Goal: Task Accomplishment & Management: Use online tool/utility

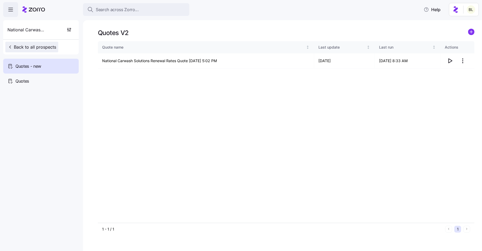
click at [45, 47] on span "Back to all prospects" at bounding box center [31, 47] width 49 height 6
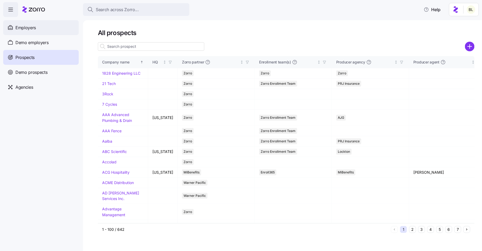
click at [30, 28] on span "Employers" at bounding box center [25, 27] width 20 height 7
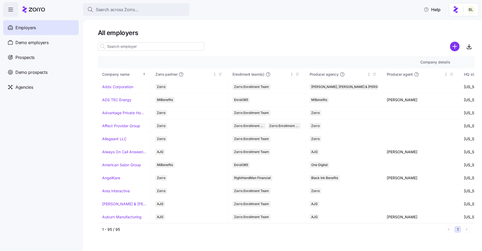
click at [137, 47] on input at bounding box center [151, 46] width 106 height 9
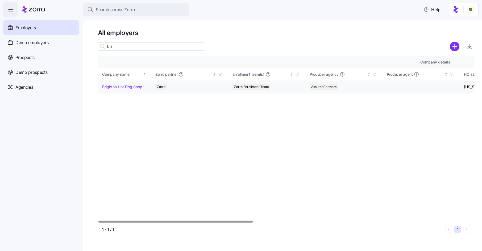
type input "bri"
click at [130, 84] on link "Brighton Hot Dog Shoppe" at bounding box center [124, 86] width 44 height 5
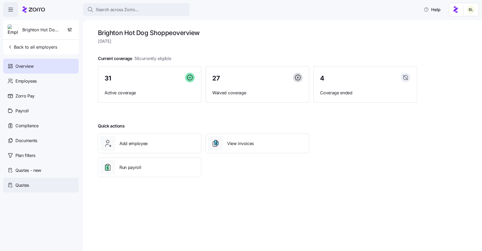
click at [38, 180] on div "Quotes" at bounding box center [41, 185] width 76 height 15
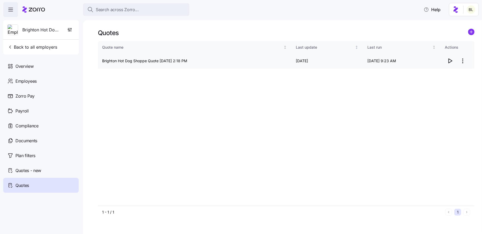
click at [453, 60] on icon "button" at bounding box center [450, 61] width 6 height 6
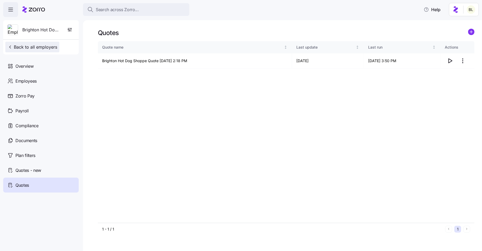
click at [29, 49] on span "Back to all employers" at bounding box center [32, 47] width 50 height 6
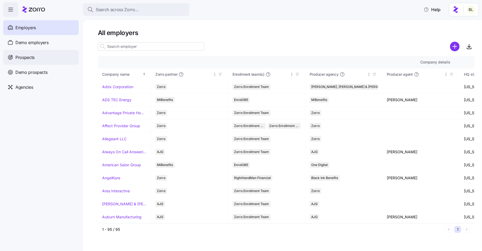
click at [23, 57] on span "Prospects" at bounding box center [24, 57] width 19 height 7
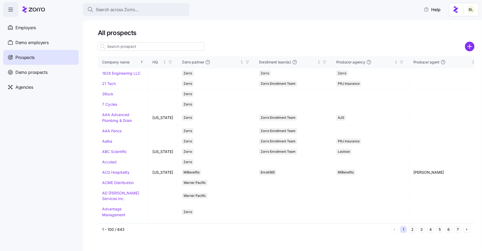
click at [129, 46] on input at bounding box center [151, 46] width 106 height 9
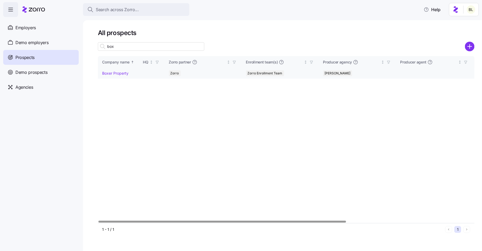
type input "box"
click at [115, 74] on link "Boxer Property" at bounding box center [115, 73] width 26 height 5
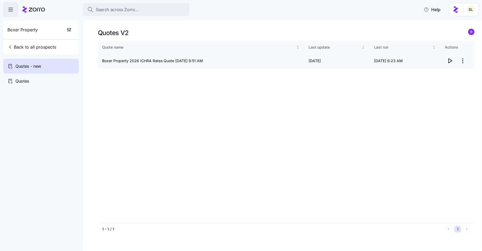
click at [449, 60] on icon "button" at bounding box center [450, 61] width 6 height 6
click at [30, 45] on span "Back to all prospects" at bounding box center [31, 47] width 49 height 6
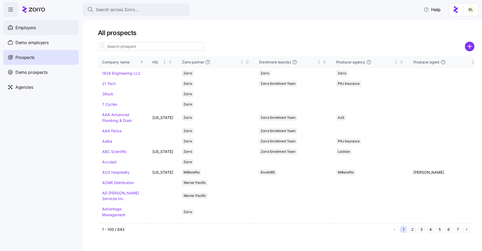
click at [32, 26] on span "Employers" at bounding box center [25, 27] width 20 height 7
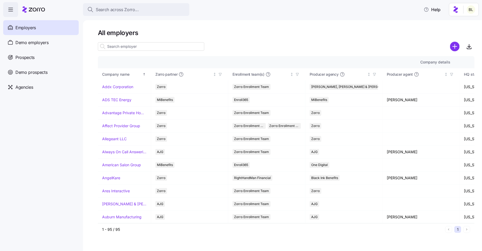
click at [144, 49] on input at bounding box center [151, 46] width 106 height 9
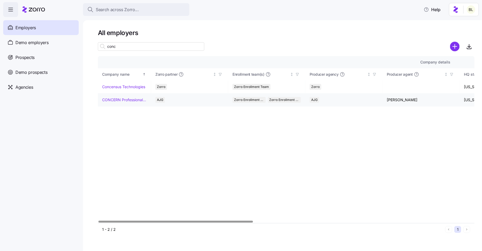
type input "conc"
click at [128, 100] on link "CONCERN Professional Services" at bounding box center [124, 99] width 44 height 5
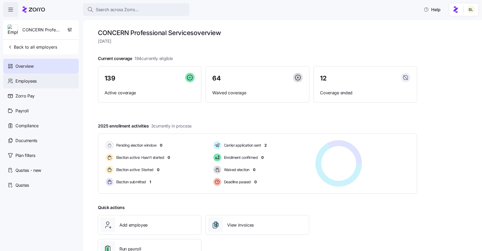
click at [34, 82] on span "Employees" at bounding box center [25, 81] width 21 height 7
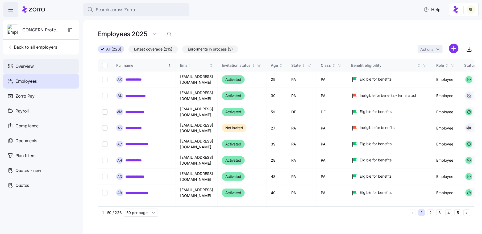
click at [31, 67] on span "Overview" at bounding box center [24, 66] width 18 height 7
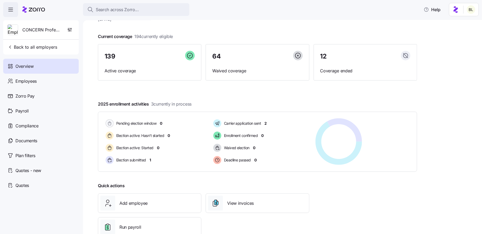
scroll to position [37, 0]
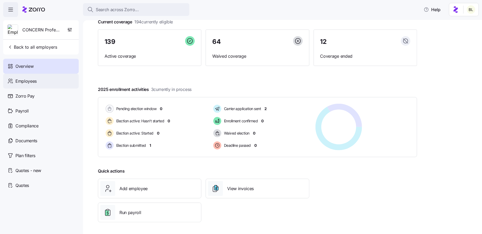
click at [31, 82] on span "Employees" at bounding box center [25, 81] width 21 height 7
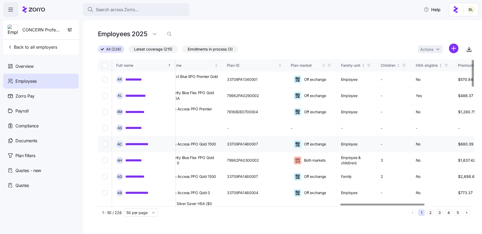
scroll to position [0, 968]
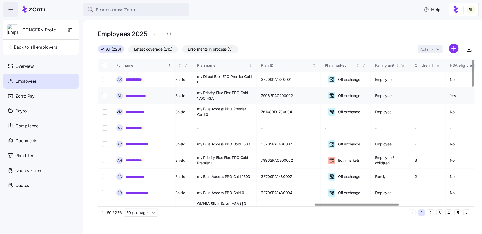
click at [139, 93] on link "**********" at bounding box center [139, 95] width 28 height 5
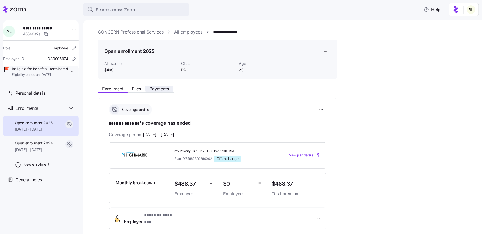
click at [163, 90] on span "Payments" at bounding box center [159, 89] width 19 height 4
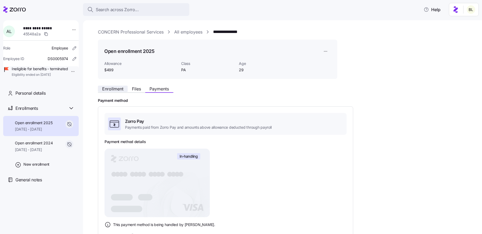
click at [108, 92] on button "Enrollment" at bounding box center [113, 89] width 30 height 6
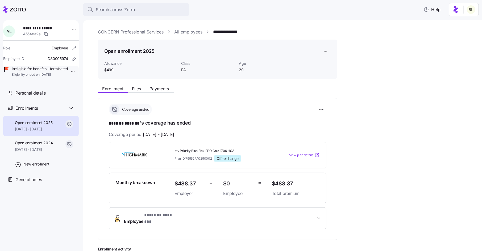
click at [126, 34] on link "CONCERN Professional Services" at bounding box center [131, 32] width 66 height 7
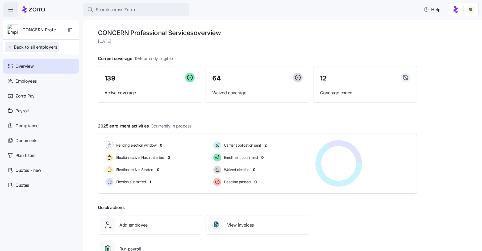
click at [31, 46] on span "Back to all employers" at bounding box center [32, 47] width 50 height 6
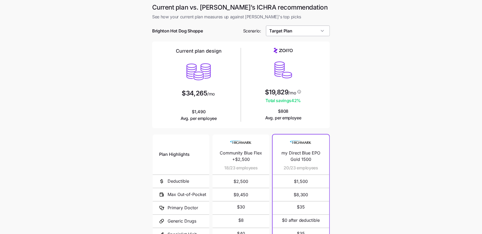
click at [301, 33] on input "Target Plan" at bounding box center [298, 31] width 64 height 11
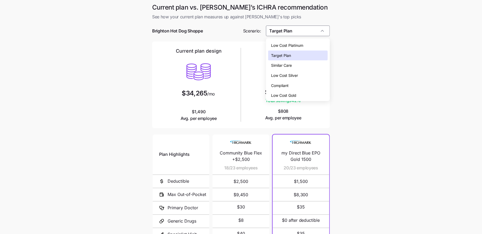
click at [348, 71] on main "Current plan vs. Zorro’s ICHRA recommendation See how your current plan measure…" at bounding box center [241, 145] width 482 height 291
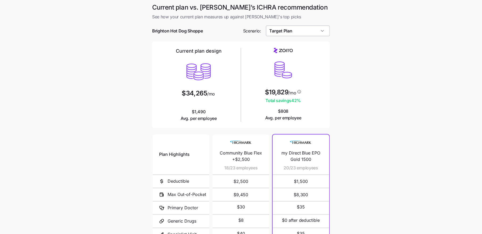
click at [294, 34] on input "Target Plan" at bounding box center [298, 31] width 64 height 11
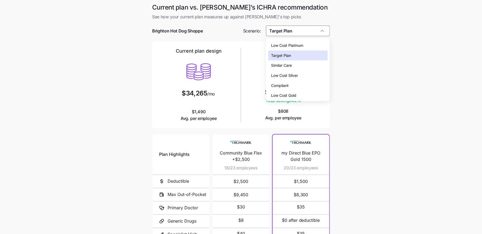
click at [294, 88] on div "Compliant" at bounding box center [298, 86] width 60 height 10
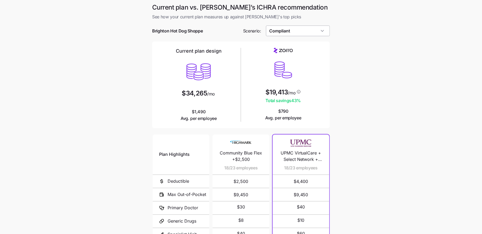
click at [291, 31] on input "Compliant" at bounding box center [298, 31] width 64 height 11
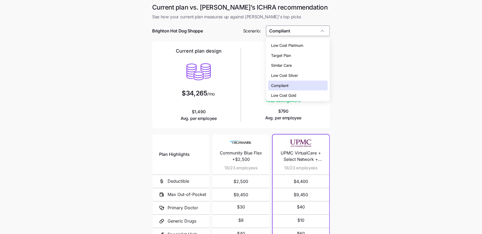
click at [295, 54] on div "Target Plan" at bounding box center [298, 56] width 60 height 10
type input "Target Plan"
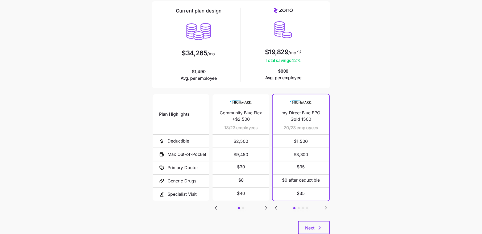
scroll to position [56, 0]
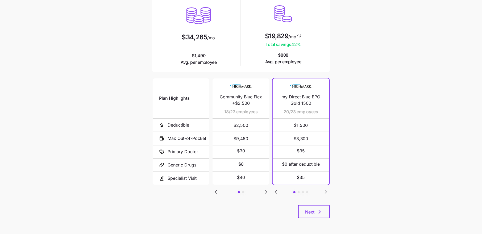
click at [326, 192] on icon "Go to next slide" at bounding box center [326, 192] width 2 height 3
click at [313, 209] on span "Next" at bounding box center [309, 212] width 9 height 6
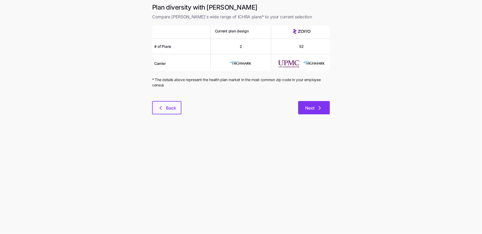
click at [318, 108] on icon "button" at bounding box center [320, 108] width 6 height 6
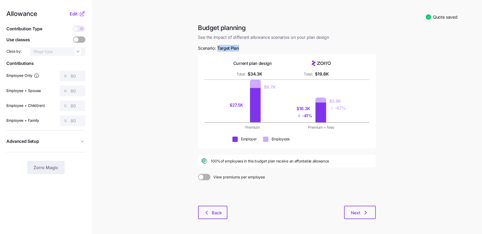
drag, startPoint x: 218, startPoint y: 48, endPoint x: 241, endPoint y: 48, distance: 22.9
click at [241, 48] on div "Budget planning See the impact of different allowance scenarios on your plan de…" at bounding box center [287, 125] width 186 height 202
click at [236, 48] on span "Target Plan" at bounding box center [228, 48] width 22 height 7
click at [211, 216] on button "Back" at bounding box center [212, 212] width 29 height 13
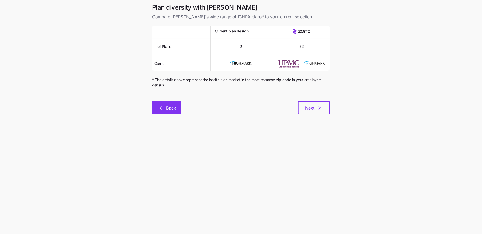
click at [168, 109] on span "Back" at bounding box center [171, 108] width 10 height 6
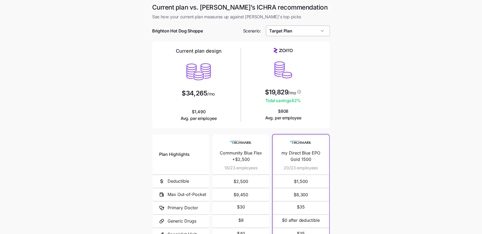
click at [300, 31] on input "Target Plan" at bounding box center [298, 31] width 64 height 11
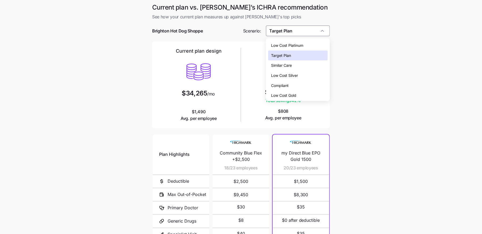
click at [296, 87] on div "Compliant" at bounding box center [298, 86] width 60 height 10
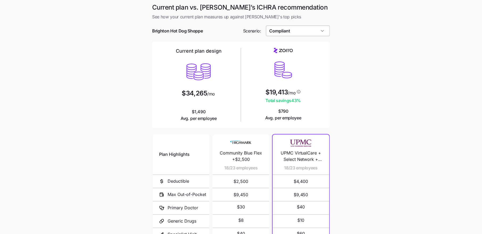
click at [302, 30] on input "Compliant" at bounding box center [298, 31] width 64 height 11
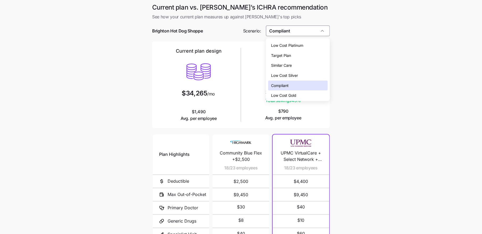
click at [301, 76] on div "Low Cost Silver" at bounding box center [298, 76] width 60 height 10
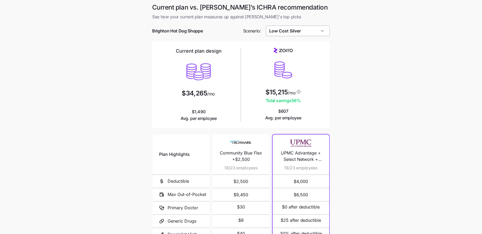
click at [307, 29] on input "Low Cost Silver" at bounding box center [298, 31] width 64 height 11
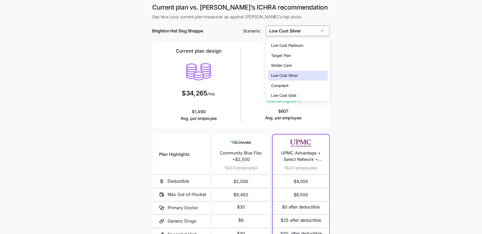
click at [301, 95] on div "Low Cost Gold" at bounding box center [298, 95] width 60 height 10
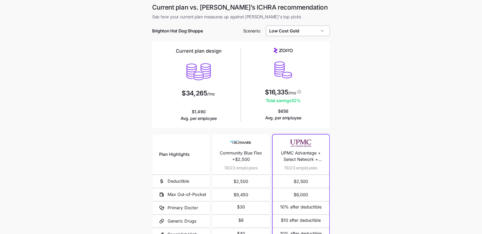
click at [310, 28] on input "Low Cost Gold" at bounding box center [298, 31] width 64 height 11
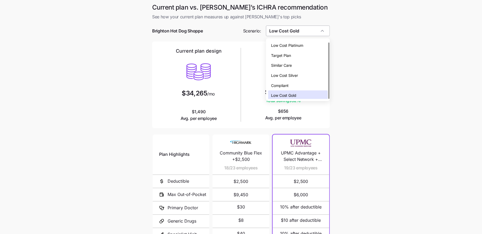
scroll to position [2, 0]
click at [302, 53] on div "Target Plan" at bounding box center [298, 54] width 60 height 10
type input "Target Plan"
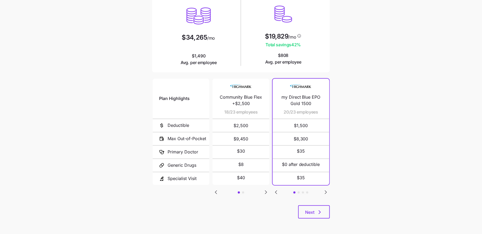
scroll to position [56, 0]
click at [314, 214] on span "Next" at bounding box center [309, 212] width 9 height 6
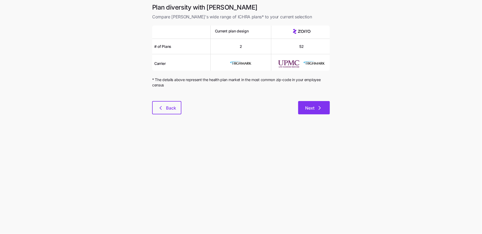
click at [317, 113] on button "Next" at bounding box center [314, 107] width 32 height 13
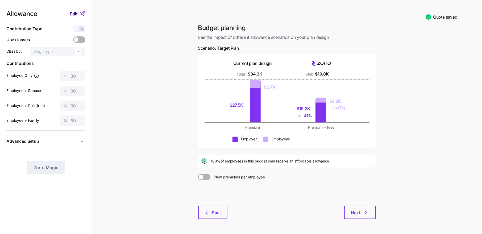
click at [71, 11] on span "Edit" at bounding box center [74, 14] width 8 height 6
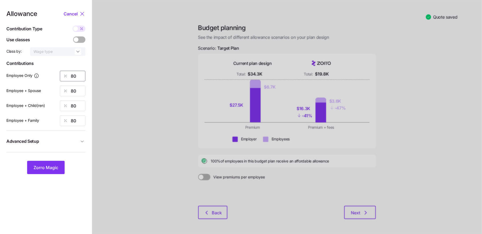
click at [73, 74] on input "80" at bounding box center [73, 76] width 26 height 11
type input "75"
type input "60"
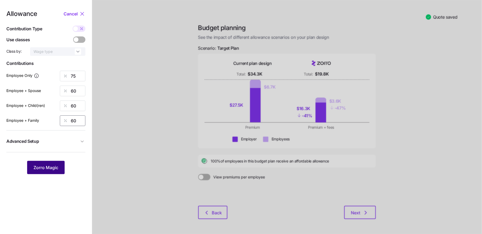
type input "60"
click at [51, 163] on button "Zorro Magic" at bounding box center [46, 167] width 38 height 13
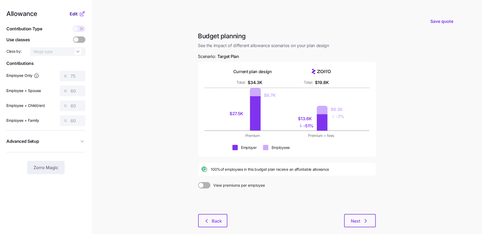
click at [75, 12] on span "Edit" at bounding box center [74, 14] width 8 height 6
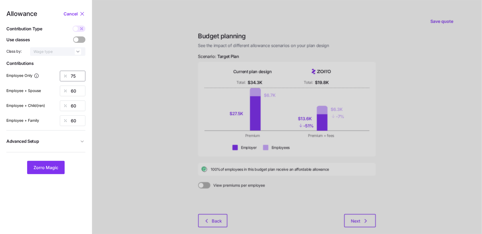
click at [75, 76] on input "75" at bounding box center [73, 76] width 26 height 11
type input "80"
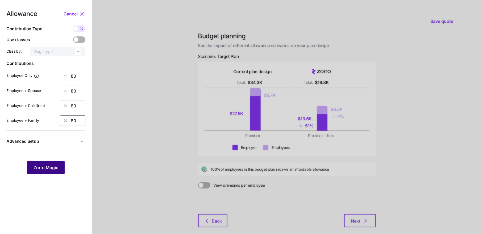
type input "80"
click at [51, 167] on span "Zorro Magic" at bounding box center [46, 167] width 25 height 6
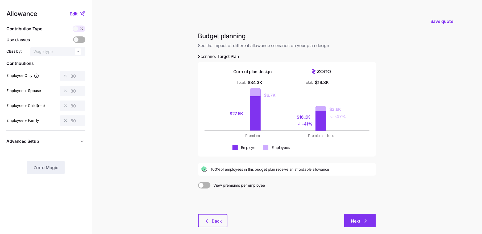
click at [360, 217] on button "Next" at bounding box center [360, 220] width 32 height 13
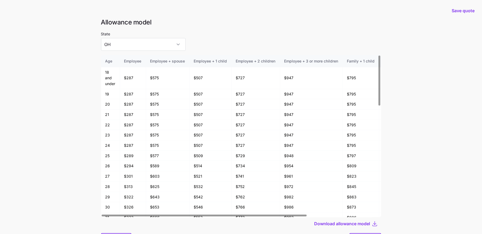
scroll to position [28, 0]
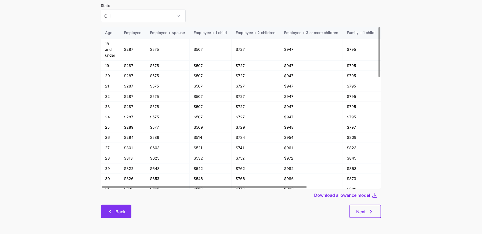
click at [120, 209] on span "Back" at bounding box center [120, 212] width 10 height 6
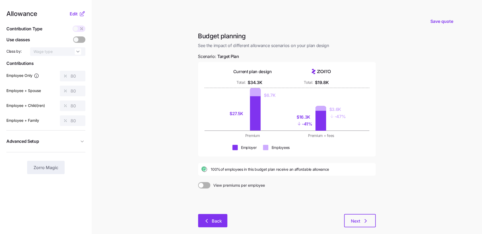
click at [205, 219] on icon "button" at bounding box center [207, 221] width 6 height 6
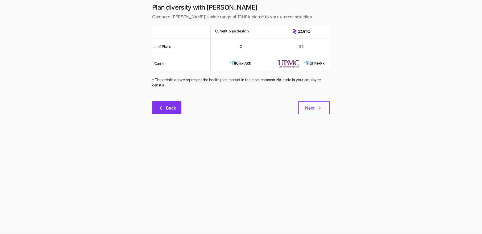
click at [169, 111] on span "Back" at bounding box center [171, 108] width 10 height 6
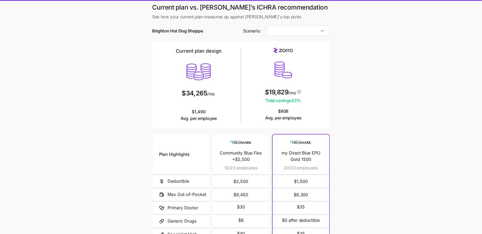
type input "Target Plan"
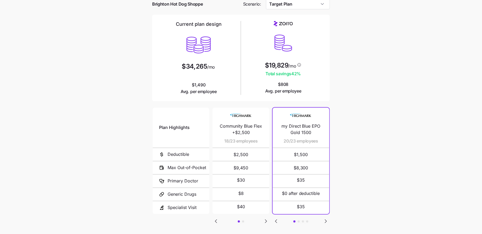
scroll to position [56, 0]
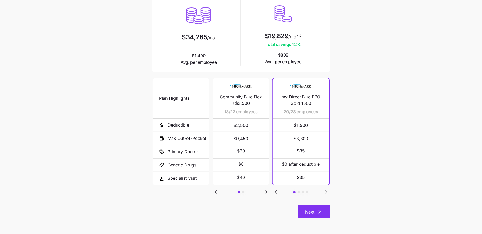
click at [314, 209] on span "Next" at bounding box center [309, 212] width 9 height 6
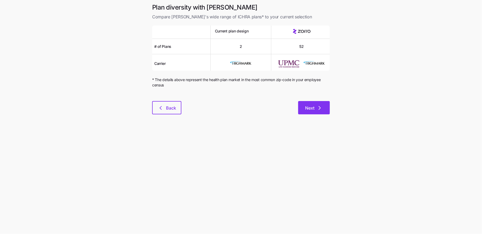
click at [321, 110] on icon "button" at bounding box center [320, 108] width 6 height 6
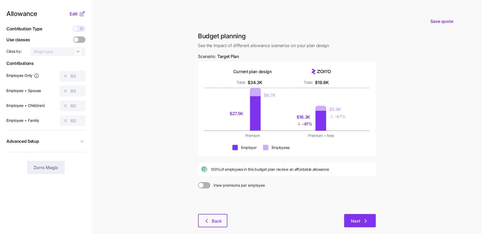
click at [364, 221] on icon "button" at bounding box center [366, 221] width 6 height 6
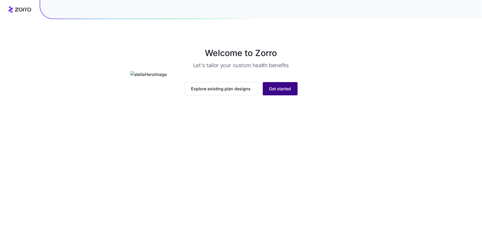
click at [285, 96] on button "Get started" at bounding box center [280, 88] width 35 height 13
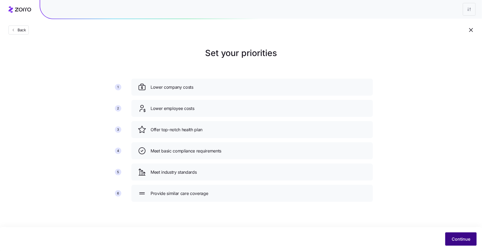
click at [459, 235] on button "Continue" at bounding box center [460, 239] width 31 height 13
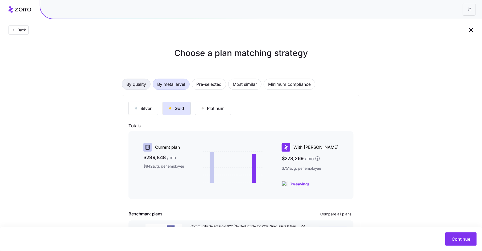
click at [135, 84] on span "By quality" at bounding box center [136, 84] width 20 height 11
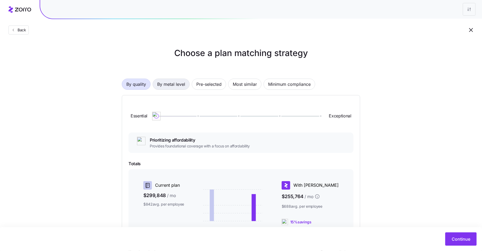
click at [170, 83] on span "By metal level" at bounding box center [171, 84] width 28 height 11
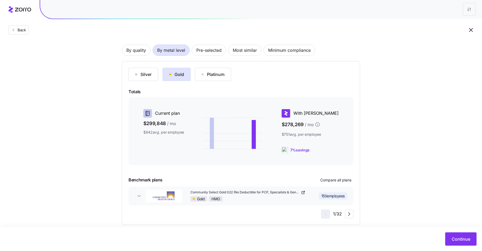
scroll to position [42, 0]
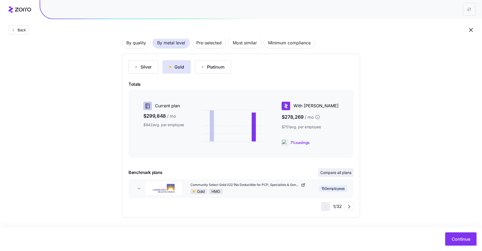
click at [333, 172] on span "Compare all plans" at bounding box center [335, 172] width 31 height 5
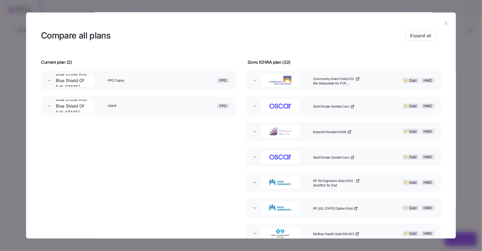
scroll to position [0, 0]
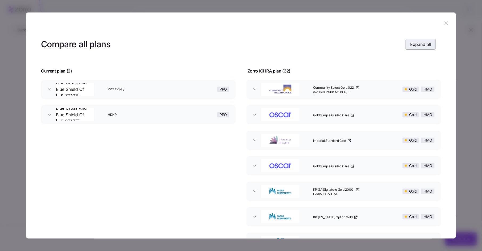
click at [424, 46] on span "Expand all" at bounding box center [420, 44] width 21 height 6
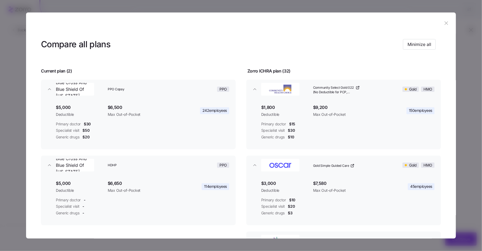
click at [444, 22] on icon "button" at bounding box center [447, 23] width 6 height 6
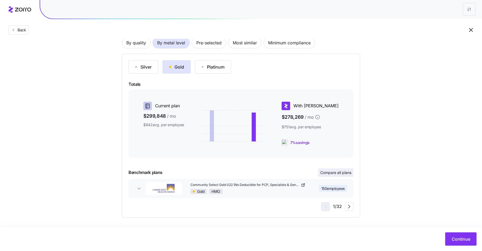
click at [339, 173] on span "Compare all plans" at bounding box center [335, 172] width 31 height 5
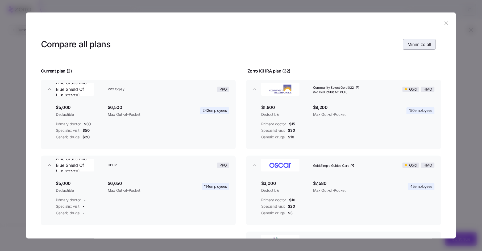
click at [421, 44] on span "Minimize all" at bounding box center [420, 44] width 24 height 6
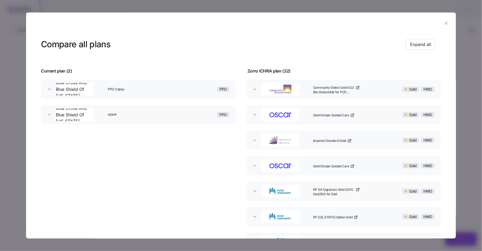
click at [445, 25] on icon "button" at bounding box center [446, 23] width 3 height 3
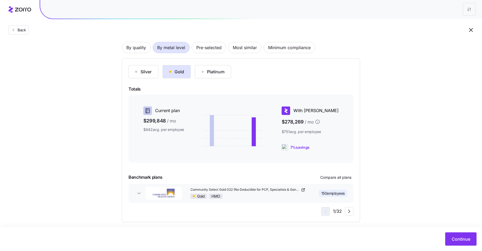
scroll to position [42, 0]
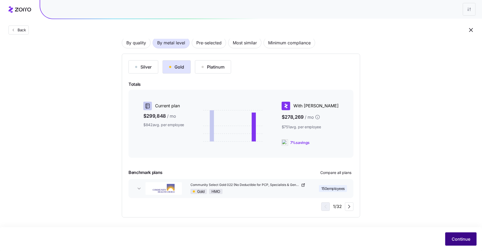
click at [466, 239] on span "Continue" at bounding box center [461, 239] width 19 height 6
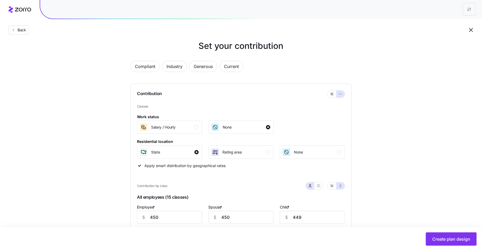
scroll to position [2, 0]
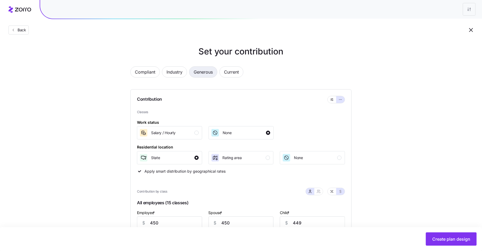
click at [210, 73] on span "Generous" at bounding box center [203, 72] width 19 height 11
type input "931"
type input "558"
type input "221"
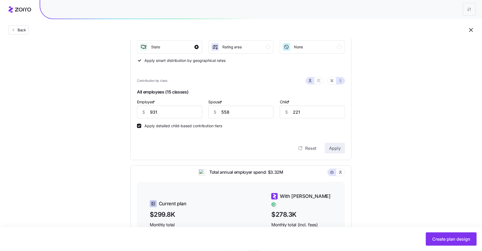
scroll to position [121, 0]
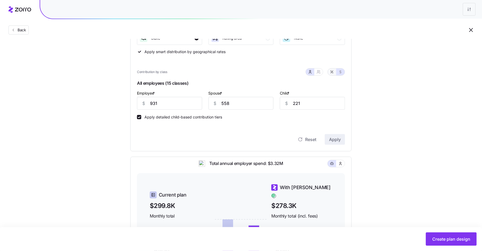
click at [333, 71] on icon "button" at bounding box center [332, 72] width 4 height 4
type input "131"
type input "79"
drag, startPoint x: 161, startPoint y: 104, endPoint x: 126, endPoint y: 104, distance: 35.4
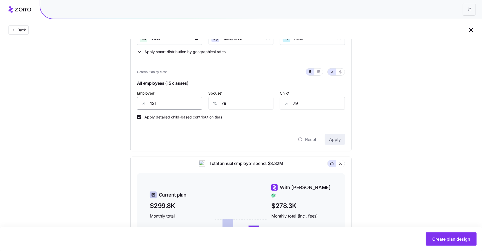
click at [126, 104] on div "Compliant Industry Generous Current Contribution Classes Work status Salary / […" at bounding box center [241, 126] width 238 height 373
type input "80"
type input "60"
click at [334, 134] on button "Apply" at bounding box center [335, 139] width 20 height 11
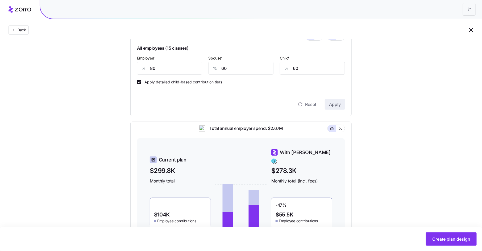
scroll to position [125, 0]
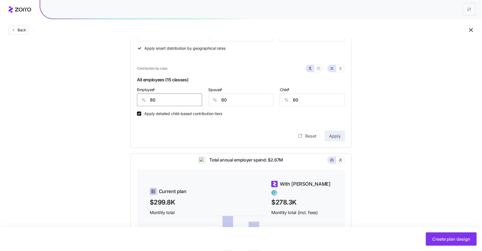
drag, startPoint x: 159, startPoint y: 100, endPoint x: 146, endPoint y: 100, distance: 13.0
click at [146, 100] on div "% 80" at bounding box center [169, 100] width 65 height 13
type input "70"
type input "50"
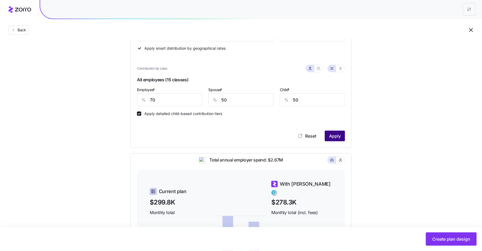
click at [339, 138] on span "Apply" at bounding box center [335, 136] width 12 height 6
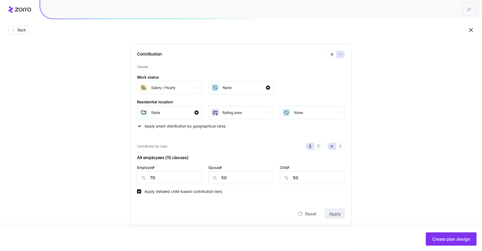
scroll to position [81, 0]
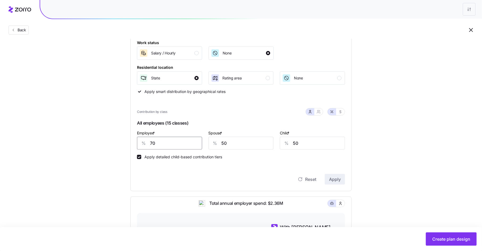
click at [154, 144] on input "70" at bounding box center [169, 143] width 65 height 13
type input "80"
type input "60"
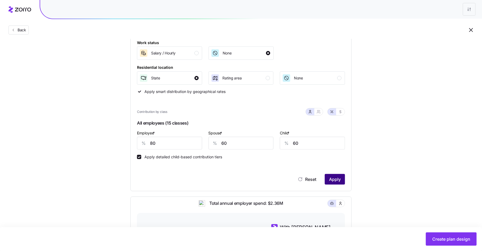
click at [339, 180] on span "Apply" at bounding box center [335, 179] width 12 height 6
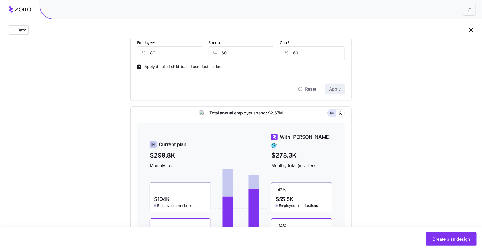
scroll to position [159, 0]
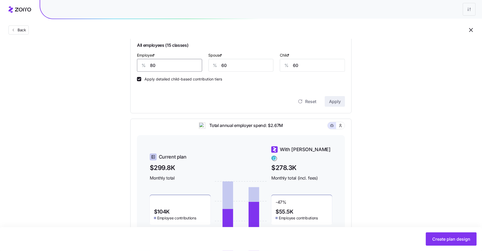
click at [152, 66] on input "80" at bounding box center [169, 65] width 65 height 13
type input "70"
type input "50"
click at [332, 98] on button "Apply" at bounding box center [335, 101] width 20 height 11
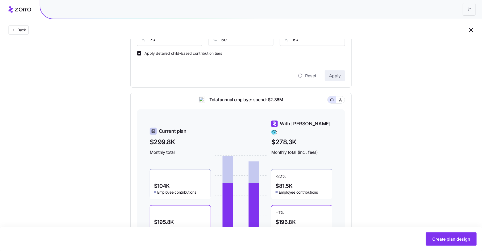
scroll to position [142, 0]
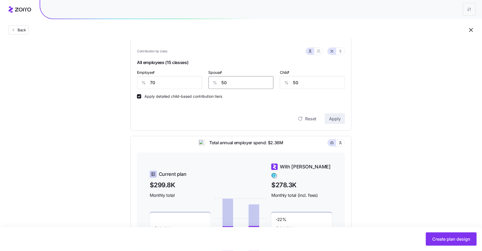
click at [238, 84] on input "50" at bounding box center [241, 82] width 65 height 13
type input "450"
type input "45"
click at [342, 119] on button "Apply" at bounding box center [335, 119] width 20 height 11
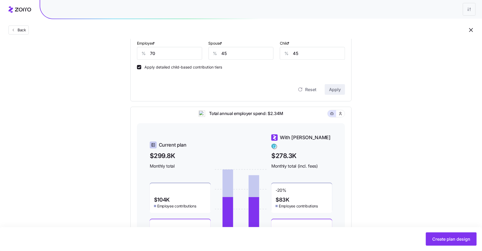
scroll to position [217, 0]
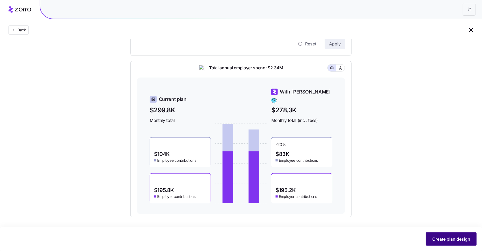
click at [441, 241] on span "Create plan design" at bounding box center [451, 239] width 38 height 6
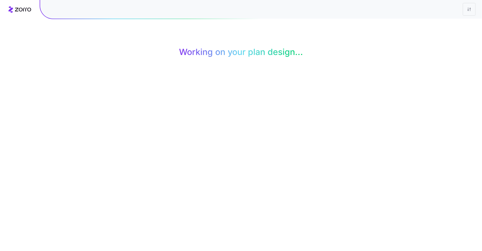
scroll to position [0, 0]
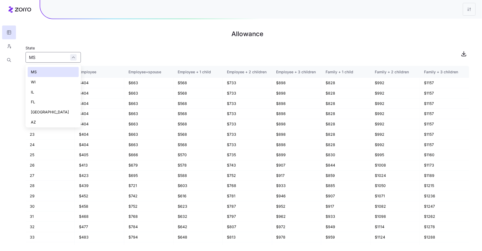
click at [75, 57] on div "MS" at bounding box center [53, 57] width 55 height 11
click at [59, 92] on div "[GEOGRAPHIC_DATA]" at bounding box center [53, 94] width 51 height 10
type input "[GEOGRAPHIC_DATA]"
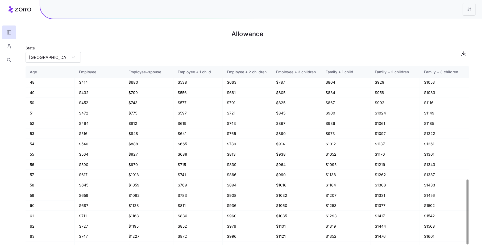
scroll to position [312, 0]
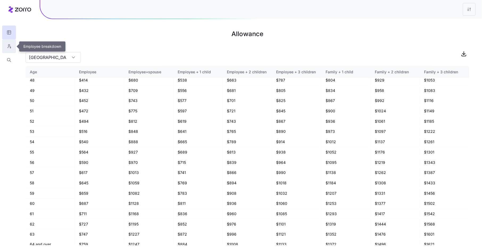
click at [9, 46] on icon "button" at bounding box center [9, 46] width 5 height 5
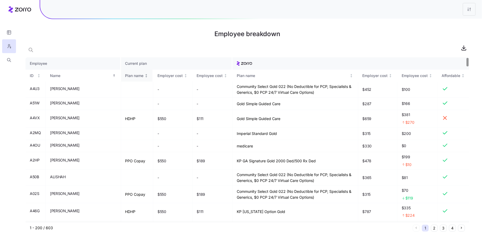
click at [125, 74] on div "Plan name" at bounding box center [134, 76] width 18 height 6
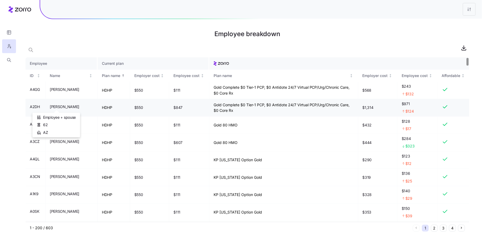
click at [56, 108] on span "[PERSON_NAME]" at bounding box center [65, 106] width 30 height 5
click at [7, 60] on icon "button" at bounding box center [9, 59] width 5 height 5
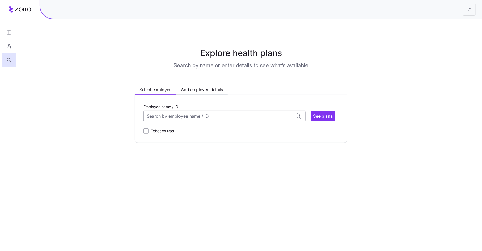
click at [151, 116] on input "Employee name / ID" at bounding box center [224, 116] width 162 height 11
click at [162, 128] on span "[PERSON_NAME] (62)" at bounding box center [169, 130] width 43 height 7
type input "[PERSON_NAME]"
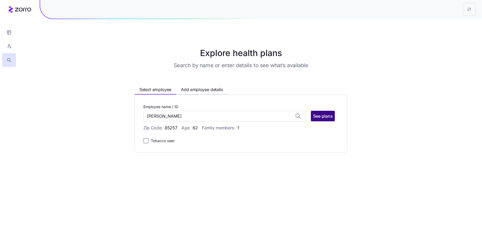
click at [322, 115] on span "See plans" at bounding box center [323, 116] width 20 height 6
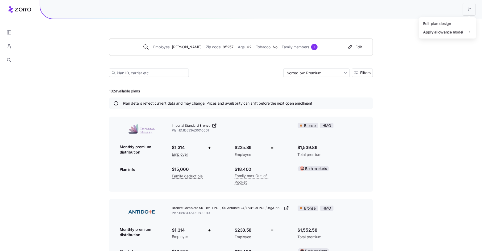
click at [450, 24] on div "Edit plan design" at bounding box center [437, 24] width 28 height 6
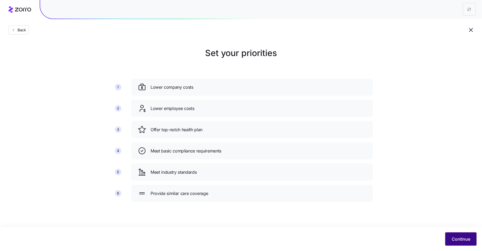
click at [459, 242] on span "Continue" at bounding box center [461, 239] width 19 height 6
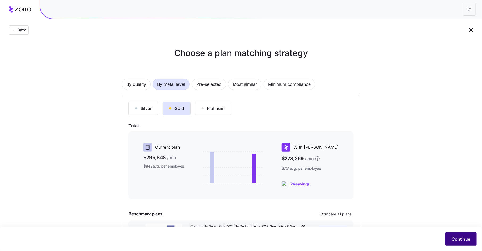
click at [459, 241] on span "Continue" at bounding box center [461, 239] width 19 height 6
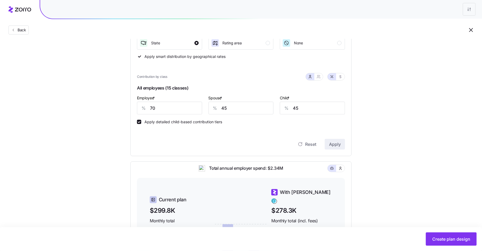
scroll to position [117, 0]
click at [451, 239] on span "Create plan design" at bounding box center [451, 239] width 38 height 6
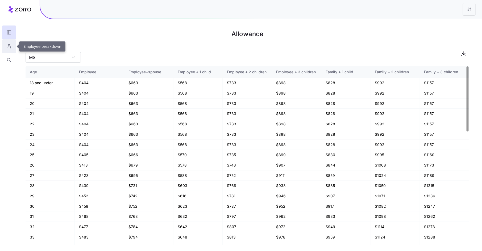
click at [8, 46] on icon "button" at bounding box center [9, 46] width 5 height 5
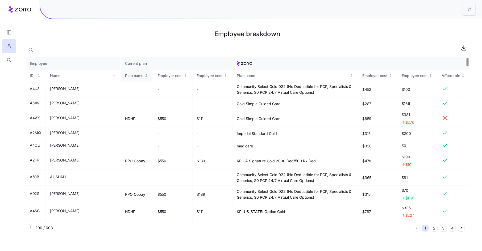
click at [125, 75] on div "Plan name" at bounding box center [136, 76] width 23 height 6
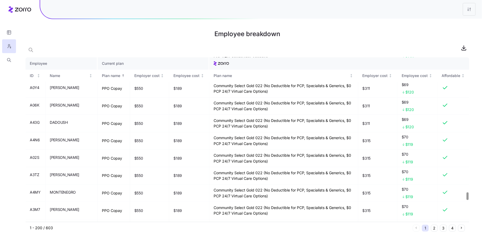
scroll to position [2877, 0]
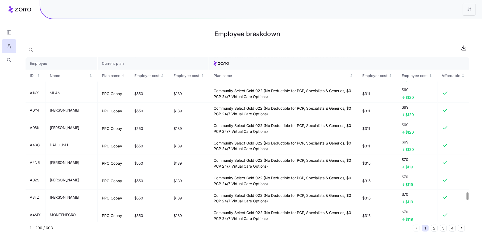
click at [469, 196] on div at bounding box center [468, 197] width 2 height 8
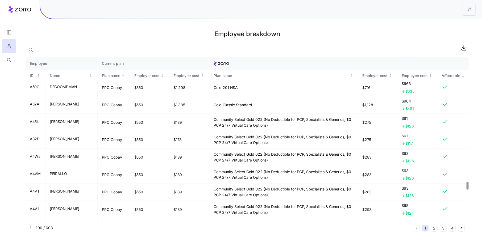
scroll to position [2642, 0]
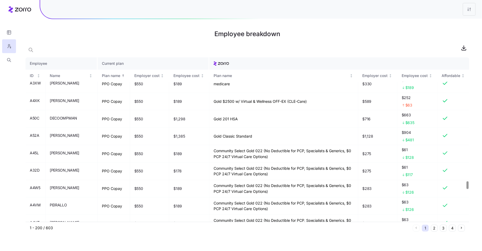
click at [467, 184] on div at bounding box center [468, 186] width 2 height 8
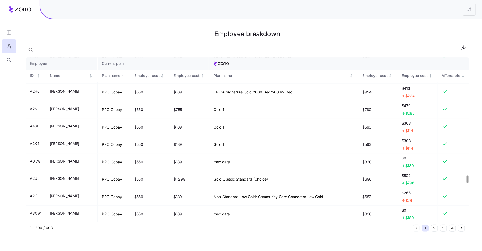
scroll to position [2495, 0]
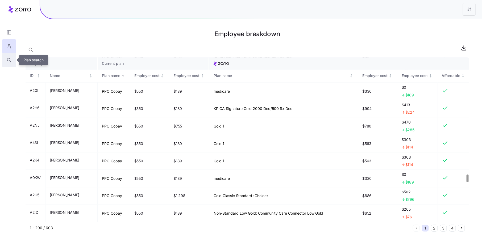
click at [9, 61] on icon "button" at bounding box center [9, 59] width 5 height 5
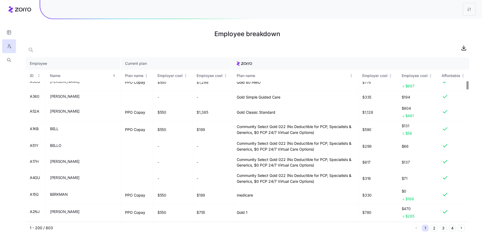
scroll to position [386, 0]
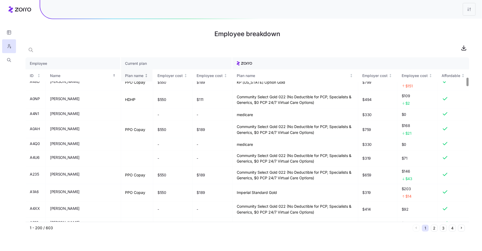
click at [125, 74] on div "Plan name" at bounding box center [134, 76] width 18 height 6
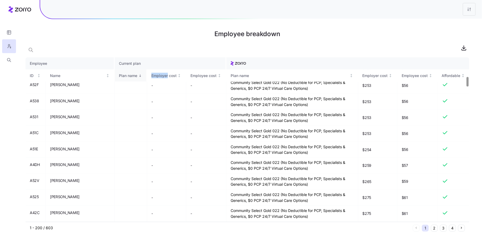
scroll to position [328, 0]
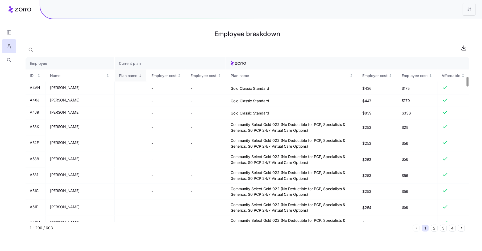
click at [119, 75] on div "Plan name" at bounding box center [128, 76] width 18 height 6
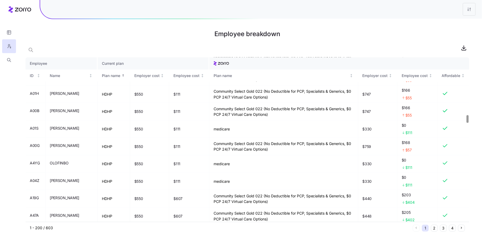
scroll to position [1242, 0]
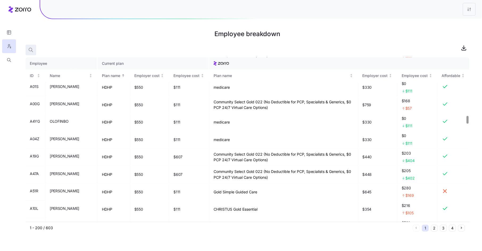
click at [33, 51] on icon "button" at bounding box center [30, 49] width 5 height 5
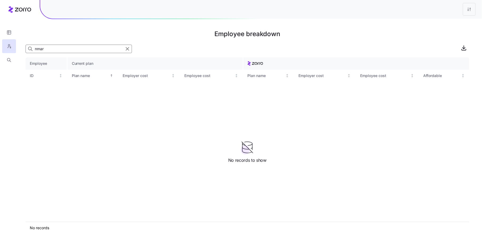
scroll to position [0, 0]
type input "n"
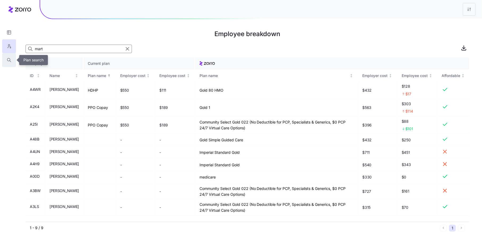
type input "mart"
click at [9, 60] on icon "button" at bounding box center [9, 59] width 5 height 5
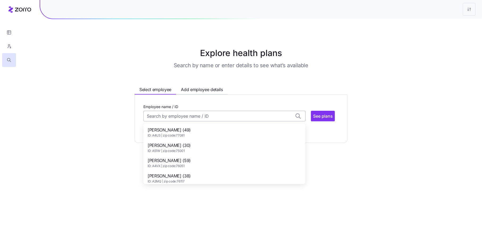
click at [170, 114] on input "Employee name / ID" at bounding box center [224, 116] width 162 height 11
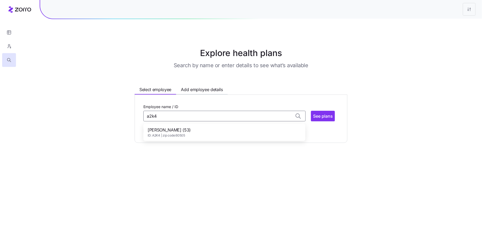
click at [164, 128] on span "[PERSON_NAME] (53)" at bounding box center [169, 130] width 43 height 7
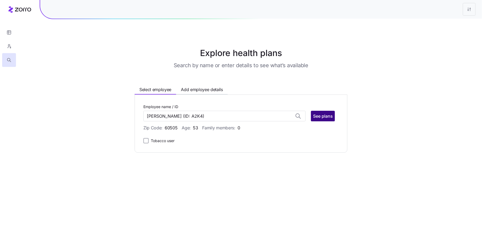
type input "[PERSON_NAME]"
click at [327, 113] on span "See plans" at bounding box center [323, 116] width 20 height 6
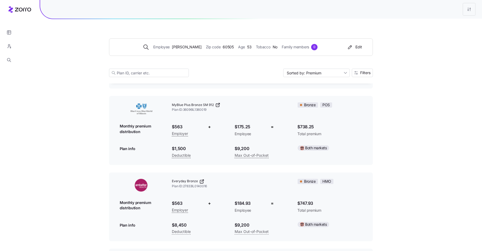
scroll to position [552, 0]
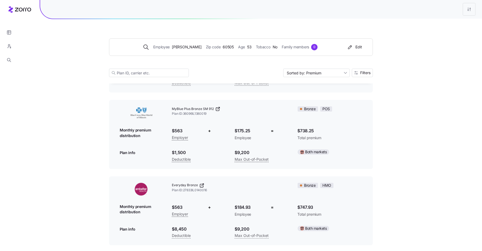
click at [218, 109] on icon at bounding box center [217, 108] width 5 height 5
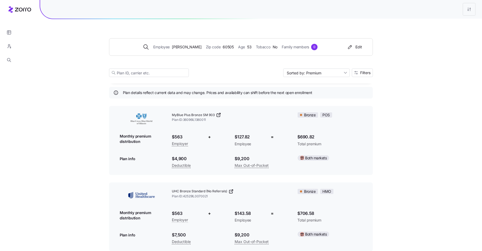
scroll to position [0, 0]
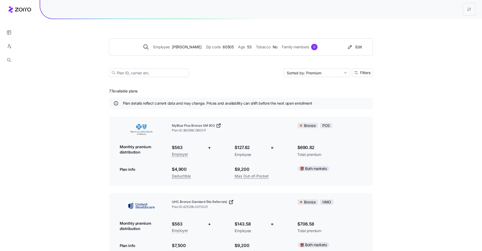
click at [216, 125] on icon at bounding box center [218, 125] width 5 height 5
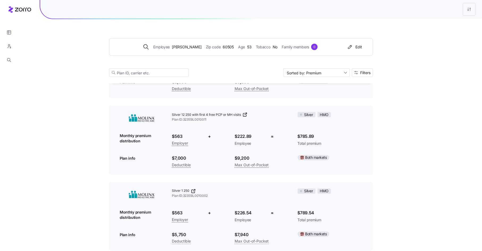
scroll to position [1320, 0]
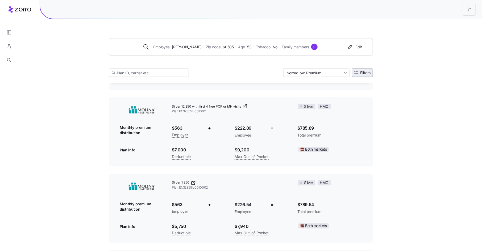
click at [365, 73] on span "Filters" at bounding box center [365, 73] width 10 height 4
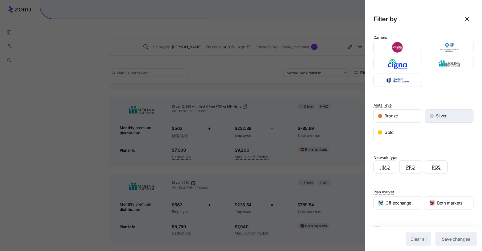
click at [441, 115] on span "Silver" at bounding box center [441, 116] width 11 height 7
click at [448, 235] on button "Save changes" at bounding box center [456, 239] width 41 height 13
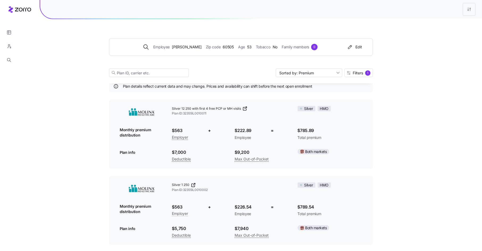
scroll to position [0, 0]
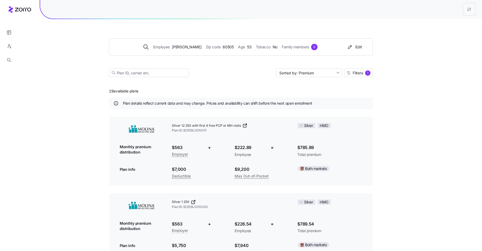
click at [245, 127] on icon at bounding box center [244, 125] width 5 height 5
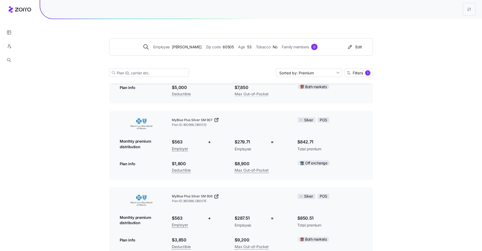
scroll to position [403, 0]
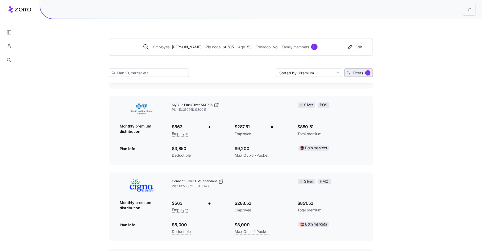
click at [359, 74] on span "Filters" at bounding box center [358, 73] width 10 height 4
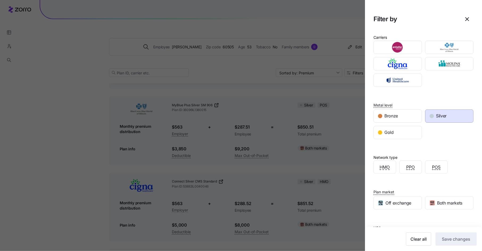
click at [436, 113] on span "Silver" at bounding box center [441, 116] width 11 height 7
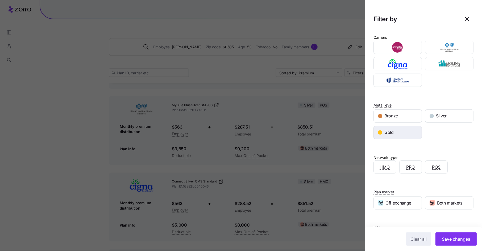
click at [402, 130] on div "Gold" at bounding box center [398, 132] width 48 height 13
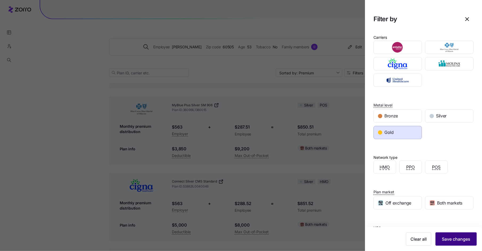
click at [447, 236] on span "Save changes" at bounding box center [456, 239] width 28 height 6
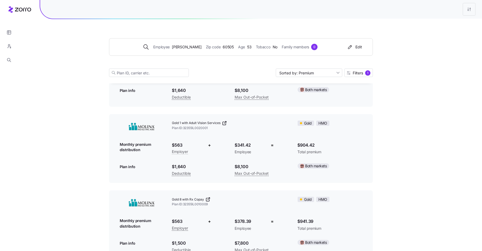
scroll to position [0, 0]
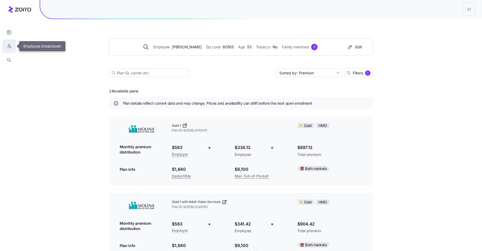
click at [12, 45] on button "button" at bounding box center [9, 46] width 14 height 14
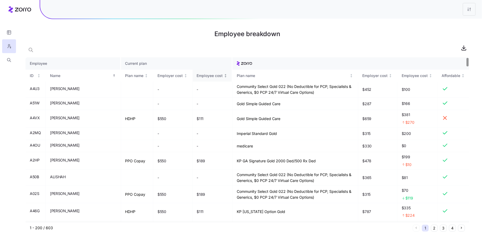
click at [197, 74] on div "Employee cost" at bounding box center [210, 76] width 26 height 6
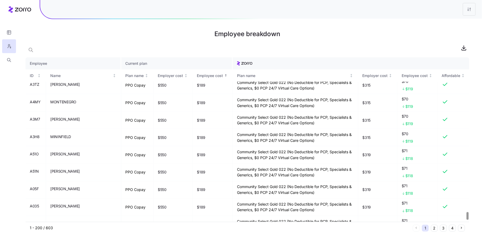
scroll to position [3331, 0]
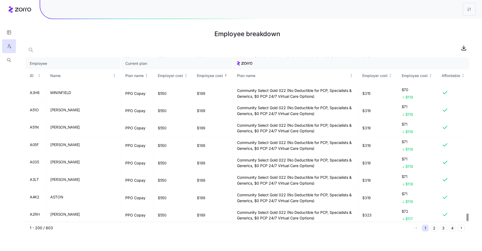
click at [469, 222] on div at bounding box center [468, 218] width 2 height 8
click at [434, 228] on button "2" at bounding box center [434, 228] width 7 height 7
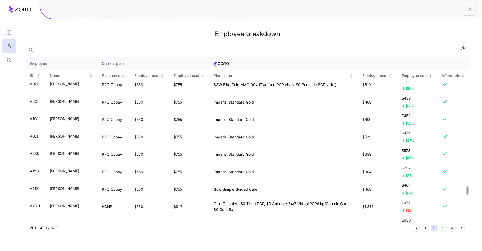
scroll to position [2585, 0]
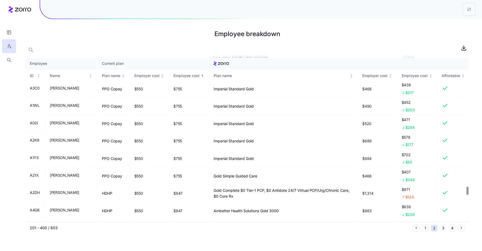
click at [467, 193] on div at bounding box center [468, 191] width 2 height 8
click at [464, 49] on icon "button" at bounding box center [464, 48] width 6 height 6
click at [467, 8] on html "Employee breakdown Employee Current plan ID Name Plan name Employer cost Employ…" at bounding box center [241, 125] width 482 height 251
click at [458, 22] on div "Edit plan design" at bounding box center [447, 23] width 53 height 9
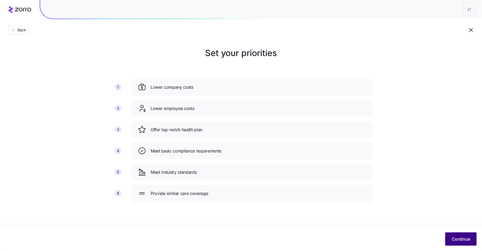
click at [458, 241] on span "Continue" at bounding box center [461, 239] width 19 height 6
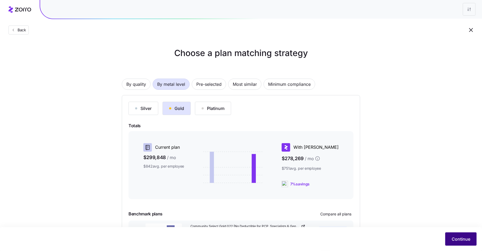
click at [462, 239] on span "Continue" at bounding box center [461, 239] width 19 height 6
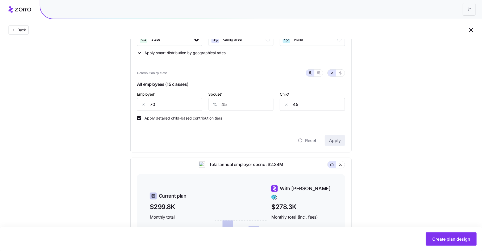
scroll to position [71, 0]
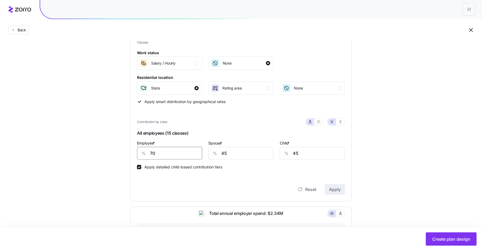
click at [164, 154] on input "70" at bounding box center [169, 153] width 65 height 13
type input "75"
type input "35"
click at [335, 186] on button "Apply" at bounding box center [335, 189] width 20 height 11
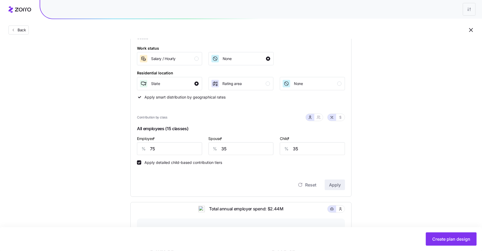
scroll to position [77, 0]
click at [295, 147] on input "35" at bounding box center [312, 147] width 65 height 13
type input "40"
click at [332, 184] on span "Apply" at bounding box center [335, 184] width 12 height 6
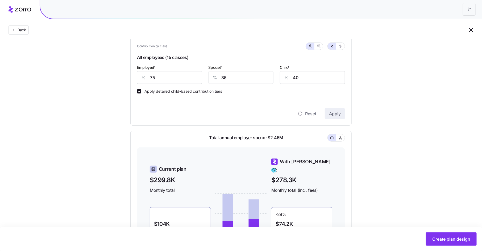
scroll to position [113, 0]
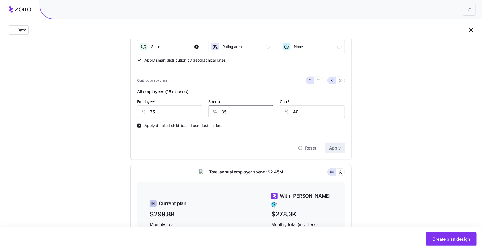
click at [225, 112] on input "35" at bounding box center [241, 112] width 65 height 13
click at [337, 148] on span "Apply" at bounding box center [335, 148] width 12 height 6
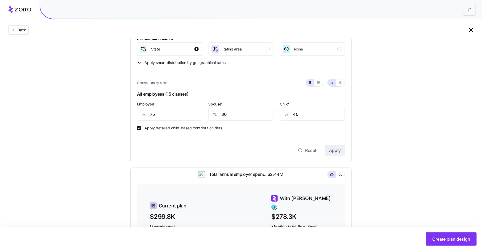
scroll to position [99, 0]
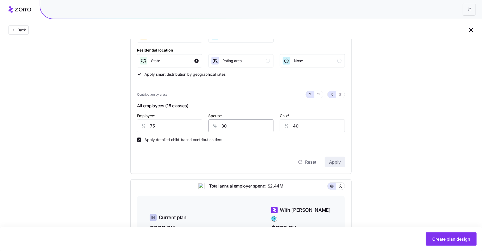
drag, startPoint x: 226, startPoint y: 125, endPoint x: 218, endPoint y: 125, distance: 8.2
click at [218, 125] on div "% 30" at bounding box center [241, 126] width 65 height 13
click at [342, 167] on button "Apply" at bounding box center [335, 162] width 20 height 11
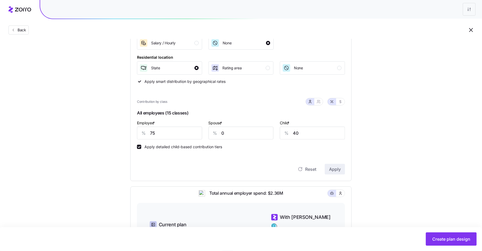
scroll to position [85, 0]
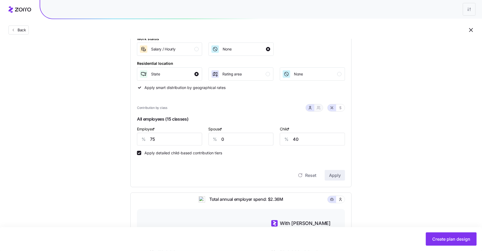
click at [319, 108] on icon "button" at bounding box center [319, 108] width 4 height 4
type input "38"
type input "62"
click at [309, 109] on button "button" at bounding box center [310, 108] width 4 height 4
type input "0"
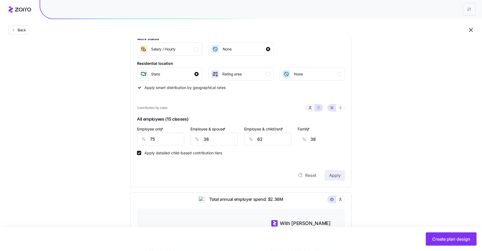
type input "40"
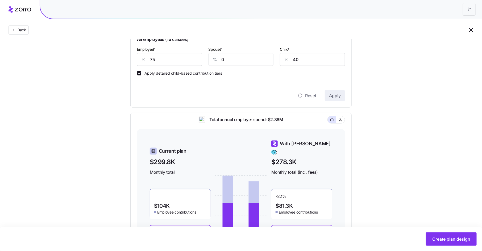
scroll to position [127, 0]
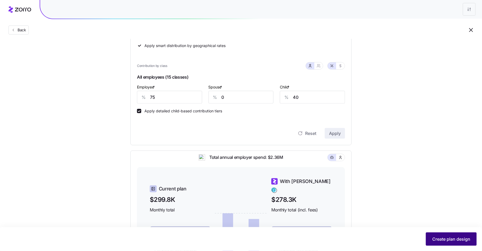
click at [459, 238] on span "Create plan design" at bounding box center [451, 239] width 38 height 6
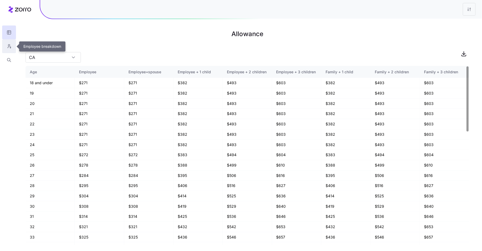
click at [9, 45] on icon "button" at bounding box center [9, 46] width 5 height 5
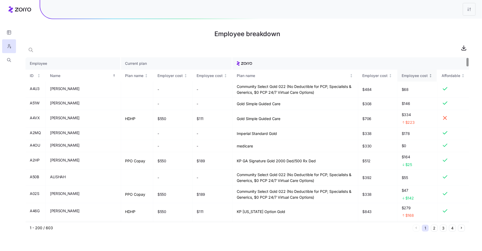
click at [420, 74] on div "Employee cost" at bounding box center [415, 76] width 26 height 6
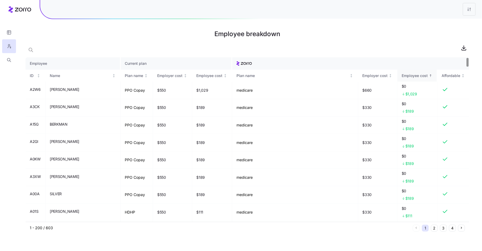
click at [420, 74] on div "Employee cost" at bounding box center [415, 76] width 26 height 6
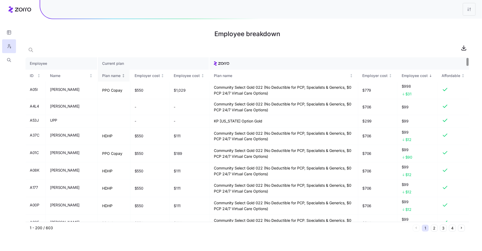
click at [109, 76] on div "Plan name" at bounding box center [111, 76] width 18 height 6
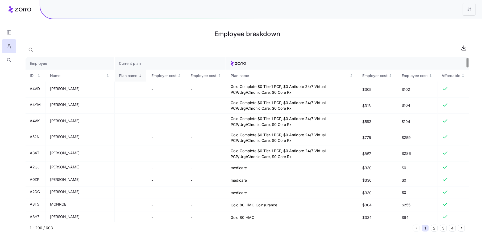
click at [119, 76] on div "Plan name" at bounding box center [128, 76] width 18 height 6
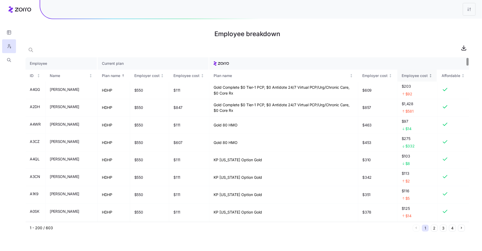
click at [431, 75] on icon "Not sorted" at bounding box center [431, 76] width 4 height 4
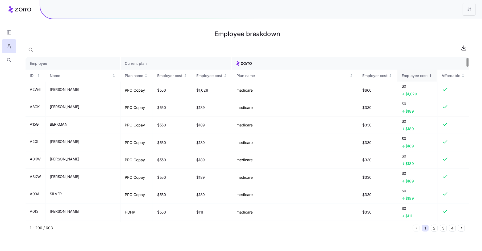
click at [431, 75] on icon "Sorted ascending" at bounding box center [431, 76] width 4 height 4
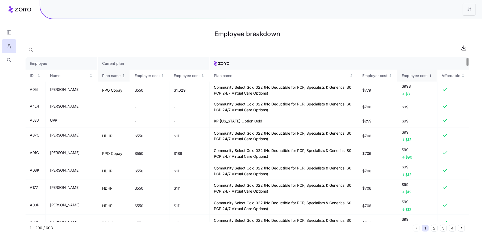
click at [114, 76] on div "Plan name" at bounding box center [111, 76] width 18 height 6
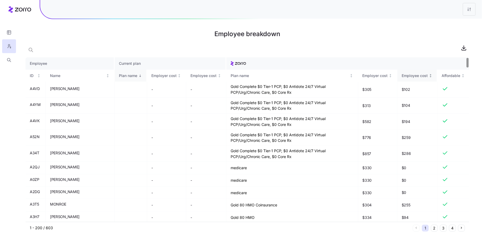
click at [119, 76] on div "Plan name" at bounding box center [128, 76] width 18 height 6
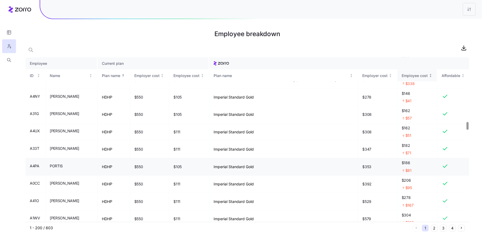
scroll to position [1392, 0]
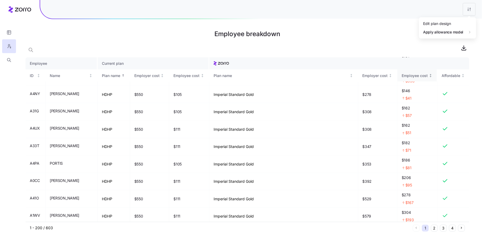
click at [471, 12] on html "Employee breakdown Employee Current plan ID Name Plan name Employer cost Employ…" at bounding box center [241, 125] width 482 height 251
click at [460, 26] on div "Edit plan design" at bounding box center [447, 23] width 53 height 9
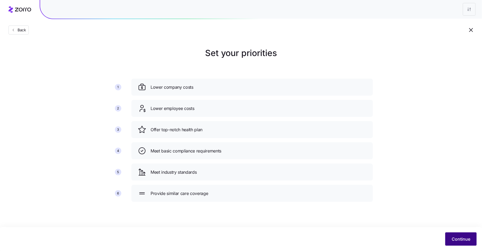
click at [457, 240] on span "Continue" at bounding box center [461, 239] width 19 height 6
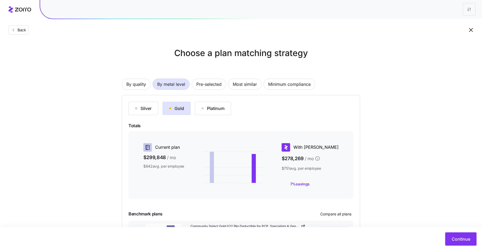
scroll to position [42, 0]
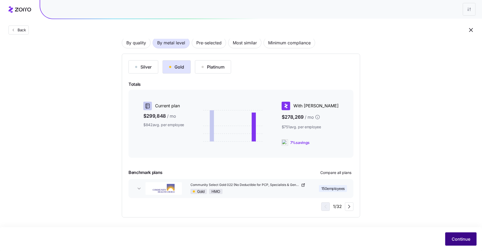
click at [455, 240] on span "Continue" at bounding box center [461, 239] width 19 height 6
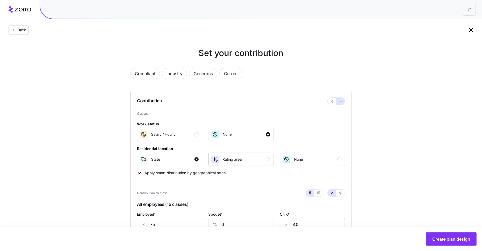
click at [266, 156] on div "Rating area" at bounding box center [240, 159] width 59 height 9
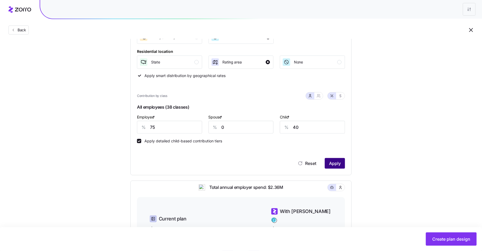
click at [338, 163] on span "Apply" at bounding box center [335, 163] width 12 height 6
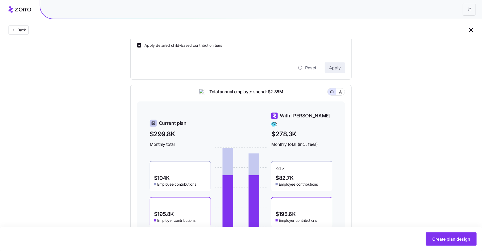
scroll to position [217, 0]
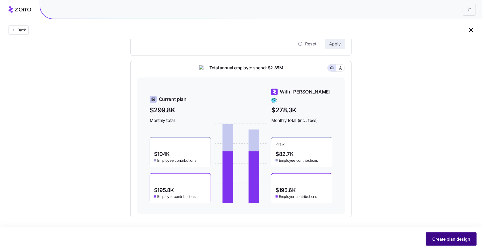
click at [437, 237] on span "Create plan design" at bounding box center [451, 239] width 38 height 6
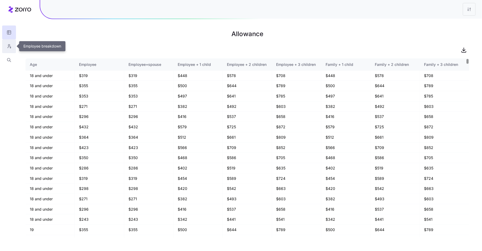
click at [10, 46] on icon "button" at bounding box center [9, 46] width 5 height 5
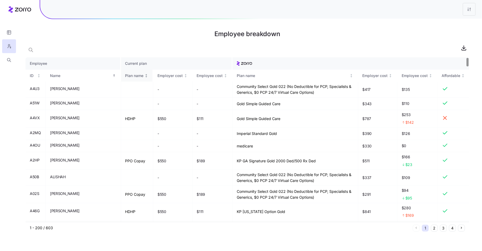
click at [125, 76] on div "Plan name" at bounding box center [134, 76] width 18 height 6
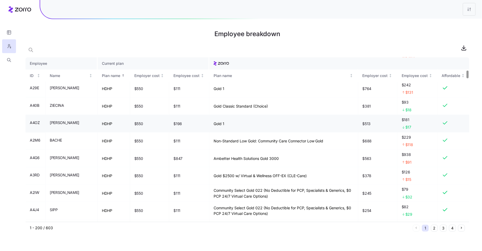
scroll to position [285, 0]
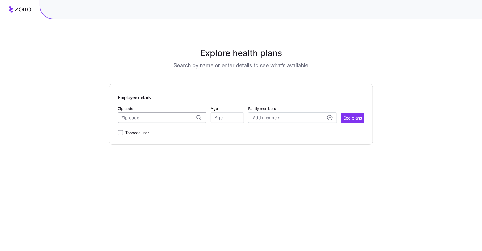
click at [151, 118] on input "Zip code" at bounding box center [162, 118] width 89 height 11
click at [164, 133] on span "77035, Harris County, TX" at bounding box center [161, 132] width 75 height 7
type input "77035, Harris County, TX"
click at [222, 122] on input "Age" at bounding box center [227, 118] width 33 height 11
type input "37"
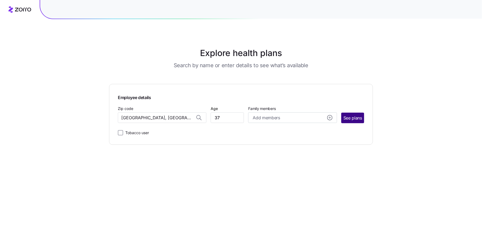
click at [354, 118] on span "See plans" at bounding box center [353, 118] width 19 height 7
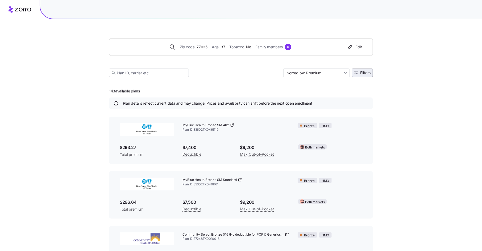
click at [363, 74] on span "Filters" at bounding box center [365, 73] width 10 height 4
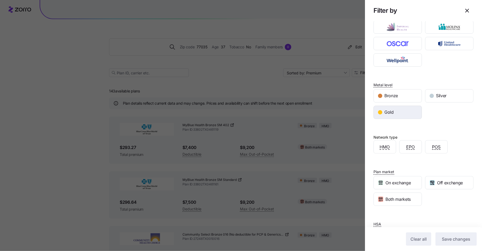
scroll to position [74, 0]
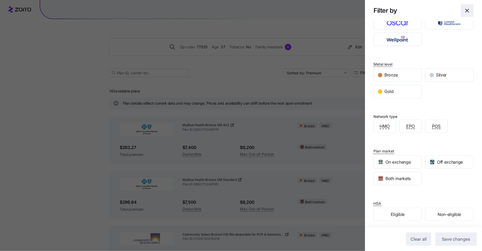
click at [469, 13] on icon "button" at bounding box center [467, 10] width 6 height 6
